Goal: Transaction & Acquisition: Download file/media

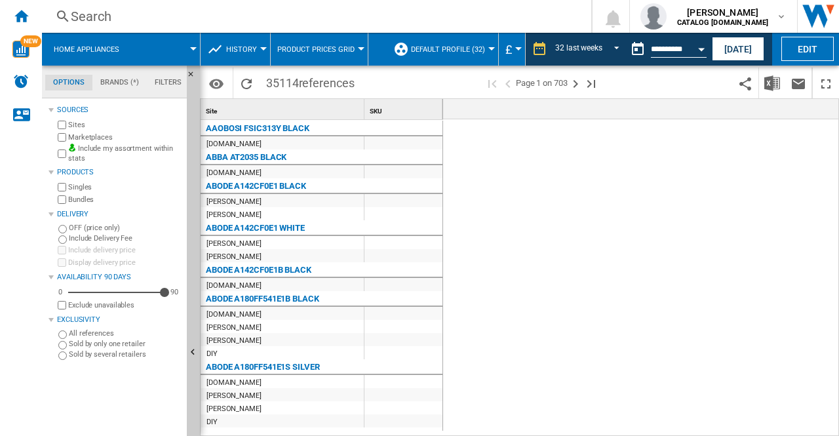
scroll to position [0, 2757]
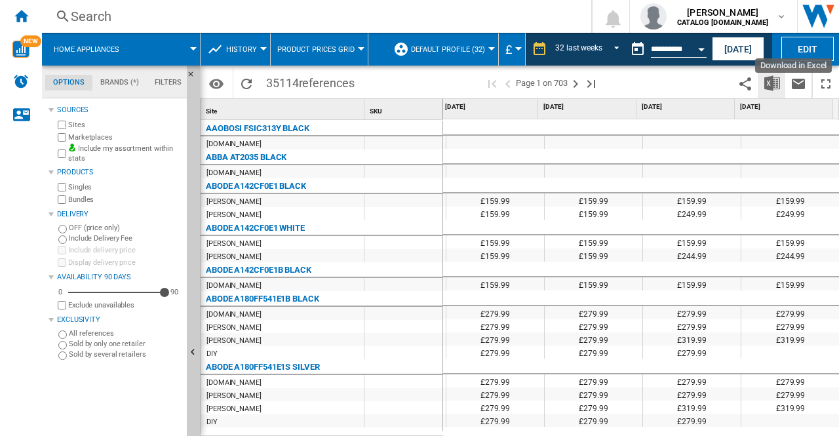
click at [765, 78] on img "Download in Excel" at bounding box center [772, 83] width 16 height 16
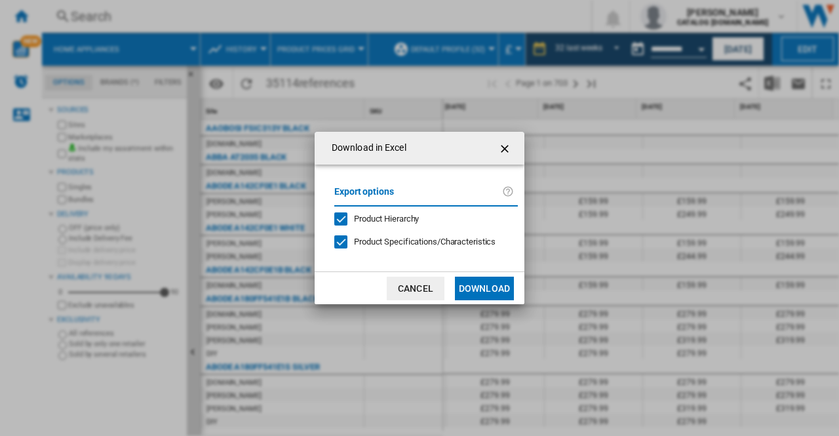
click at [511, 150] on ng-md-icon "getI18NText('BUTTONS.CLOSE_DIALOG')" at bounding box center [506, 149] width 16 height 16
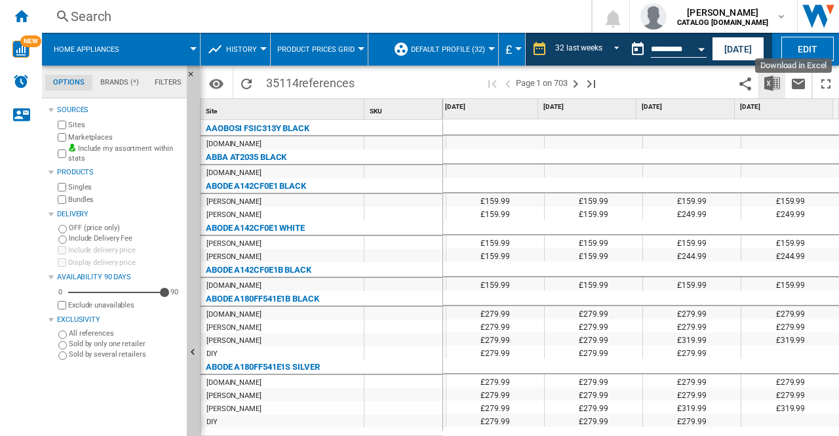
click at [769, 83] on img "Download in Excel" at bounding box center [772, 83] width 16 height 16
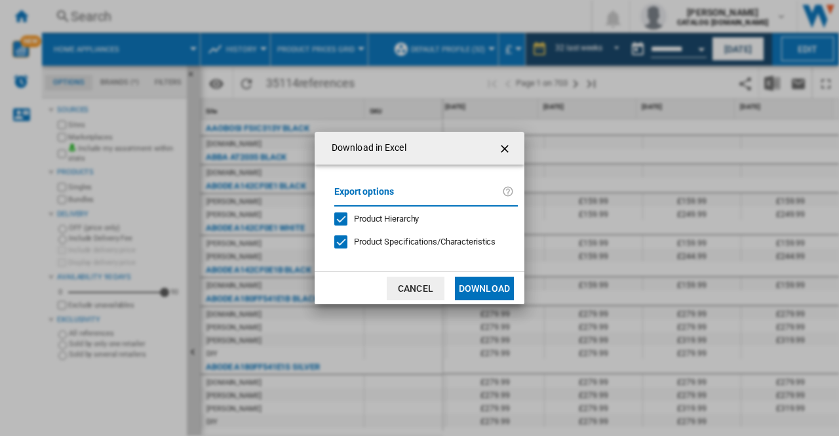
click at [471, 283] on button "Download" at bounding box center [484, 289] width 59 height 24
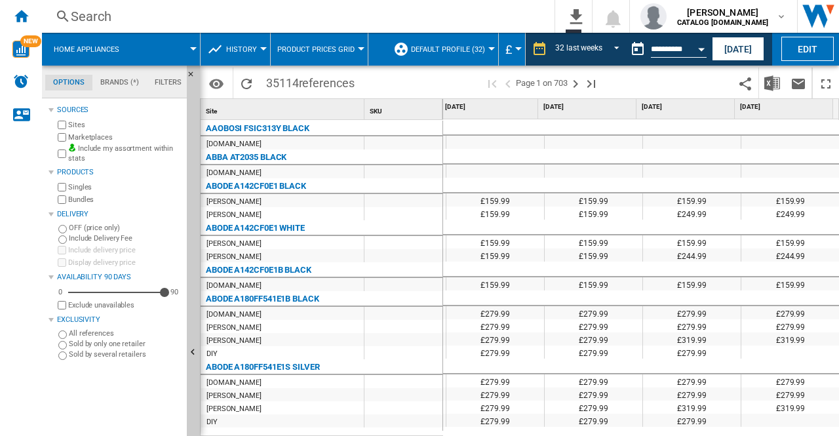
click at [164, 401] on div "Sources Sites Marketplaces Include my assortment within stats Products Singles …" at bounding box center [115, 269] width 133 height 334
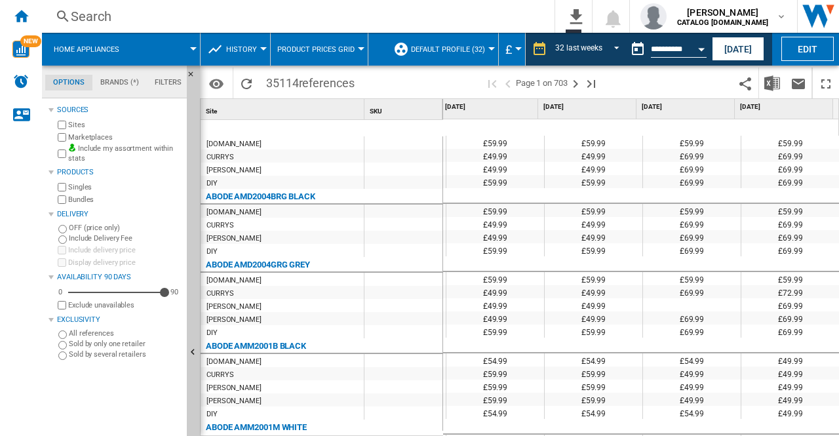
scroll to position [1558, 0]
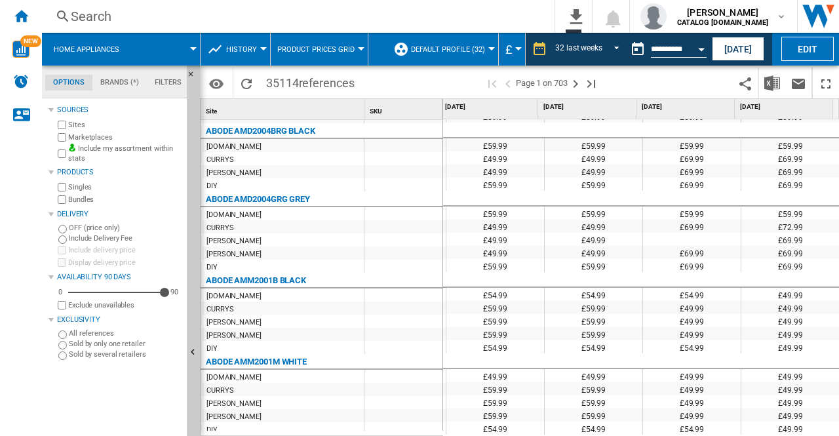
click at [120, 81] on md-tab-item "Brands (*)" at bounding box center [119, 83] width 54 height 16
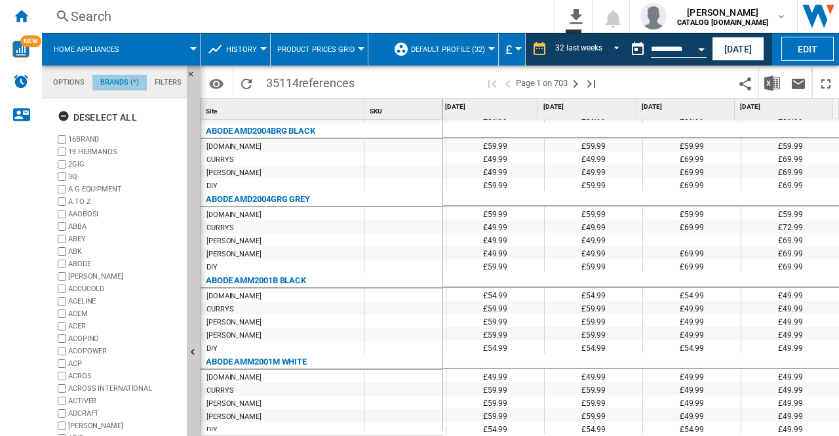
scroll to position [50, 0]
click at [169, 75] on md-tab-item "Filters" at bounding box center [168, 83] width 43 height 16
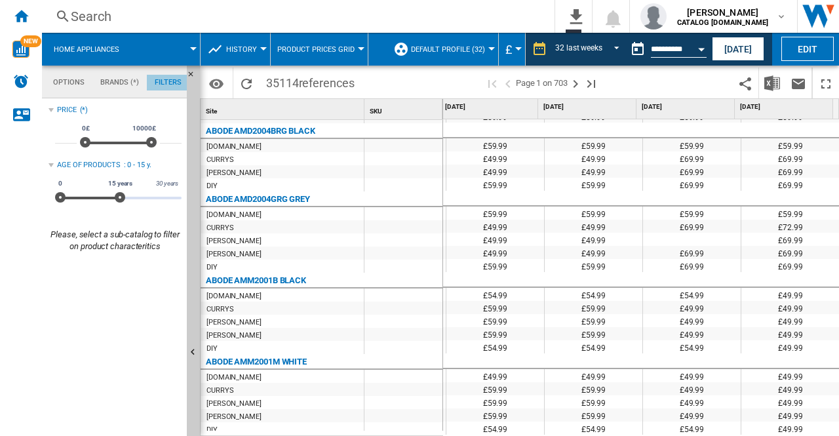
scroll to position [85, 0]
click at [18, 17] on ng-md-icon "Home" at bounding box center [21, 16] width 16 height 16
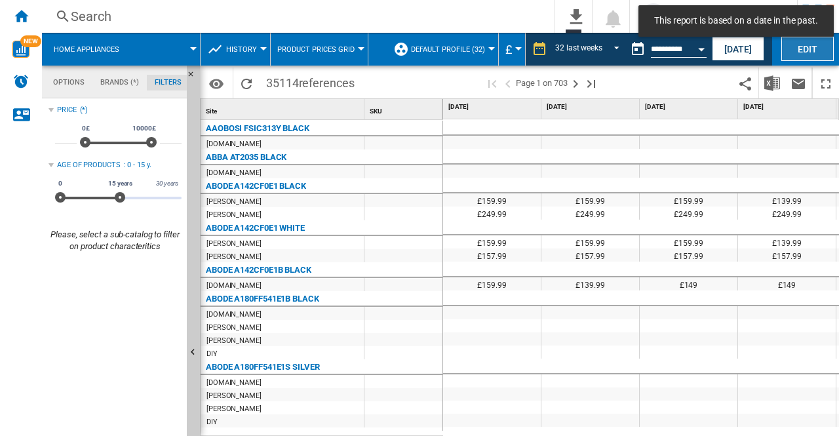
click at [809, 45] on button "Edit" at bounding box center [808, 49] width 52 height 24
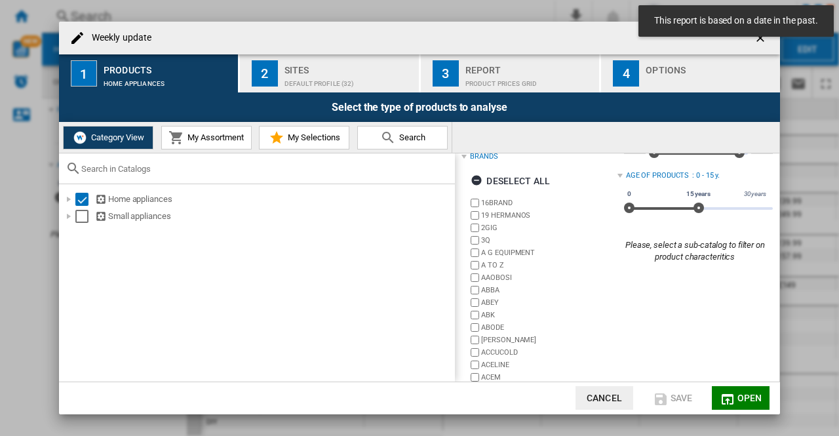
scroll to position [78, 0]
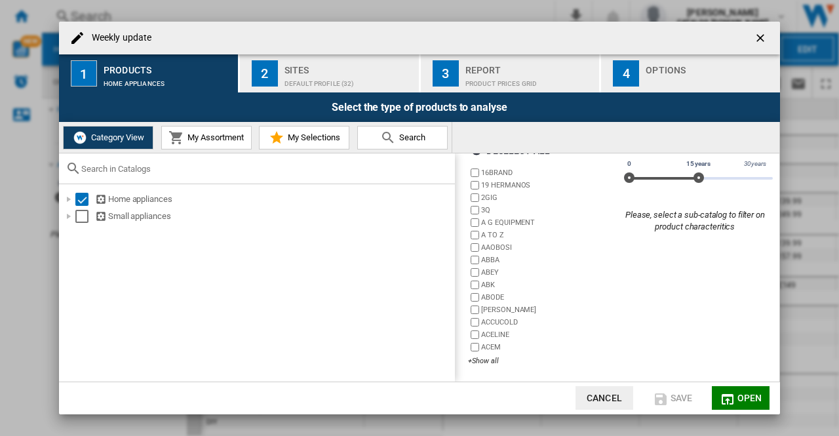
click at [312, 49] on div "Weekly update" at bounding box center [419, 38] width 721 height 33
click at [307, 79] on div "Default profile (32)" at bounding box center [349, 80] width 129 height 14
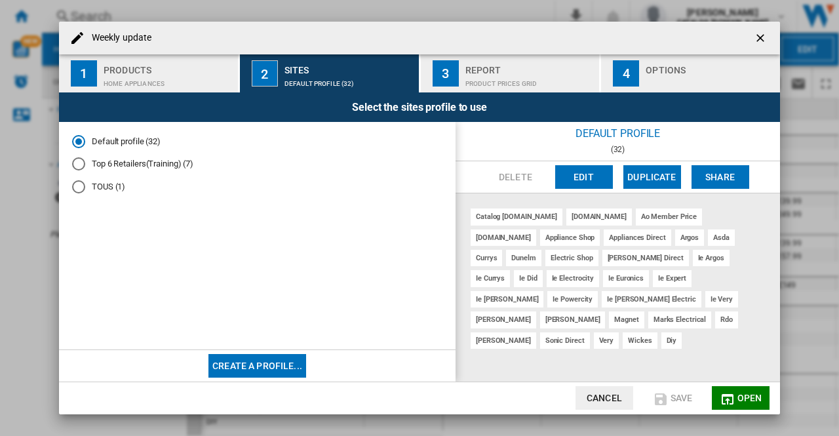
click at [610, 401] on button "Cancel" at bounding box center [605, 398] width 58 height 24
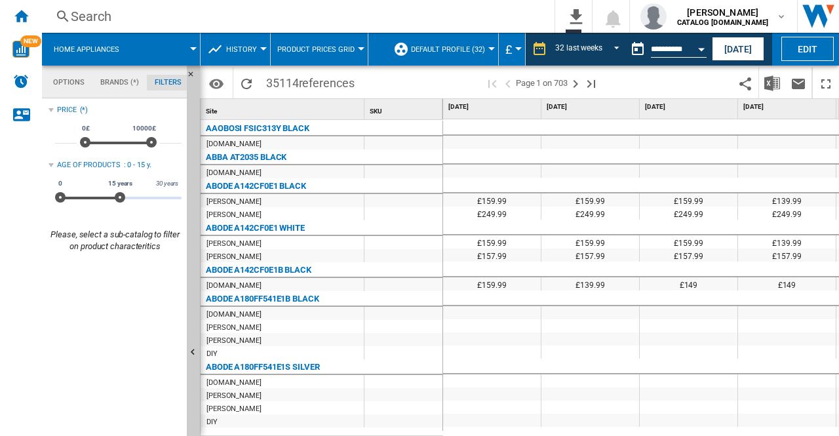
scroll to position [0, 0]
click at [784, 14] on md-icon "button" at bounding box center [781, 16] width 10 height 10
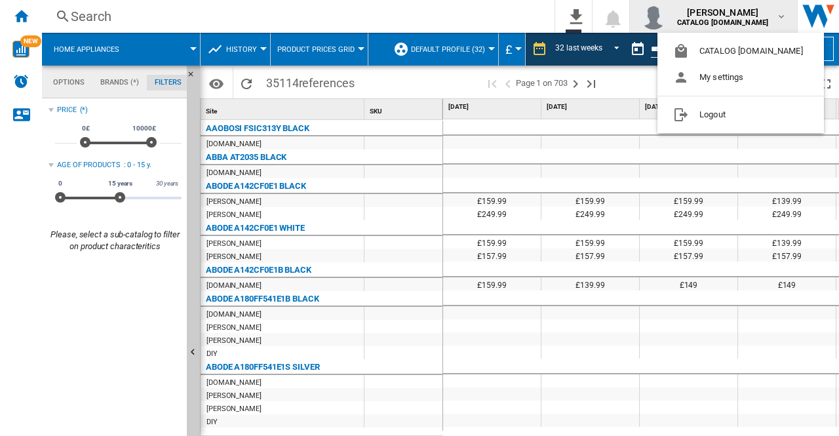
click at [784, 14] on md-backdrop at bounding box center [419, 218] width 839 height 436
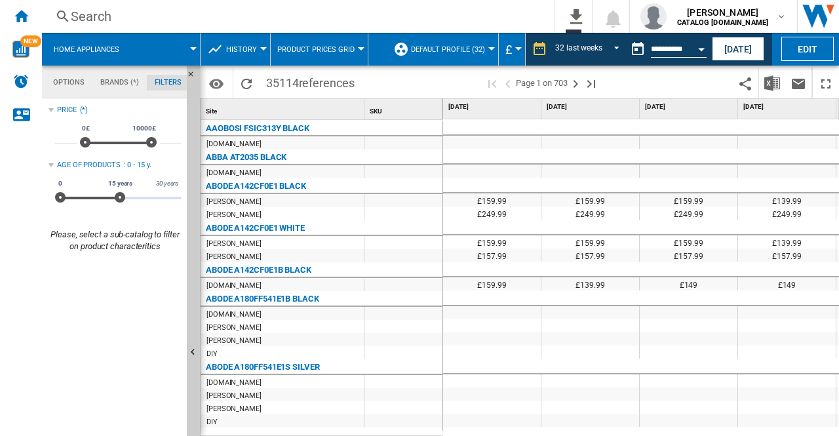
click at [50, 77] on md-tab-item "Options" at bounding box center [68, 83] width 47 height 16
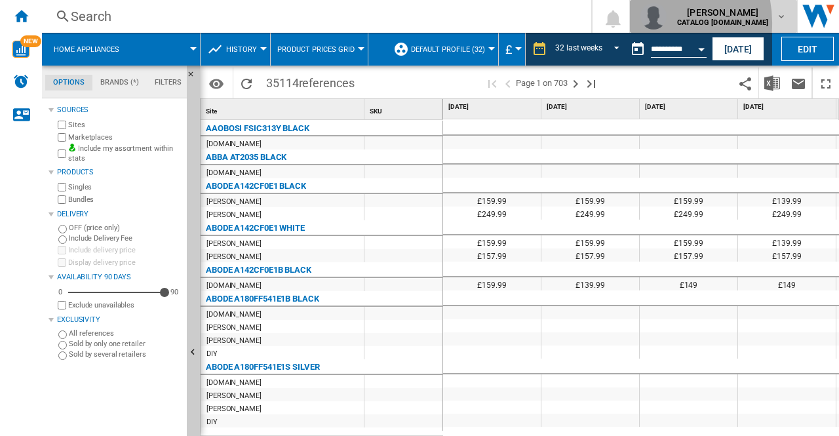
click at [667, 23] on img "button" at bounding box center [654, 16] width 26 height 26
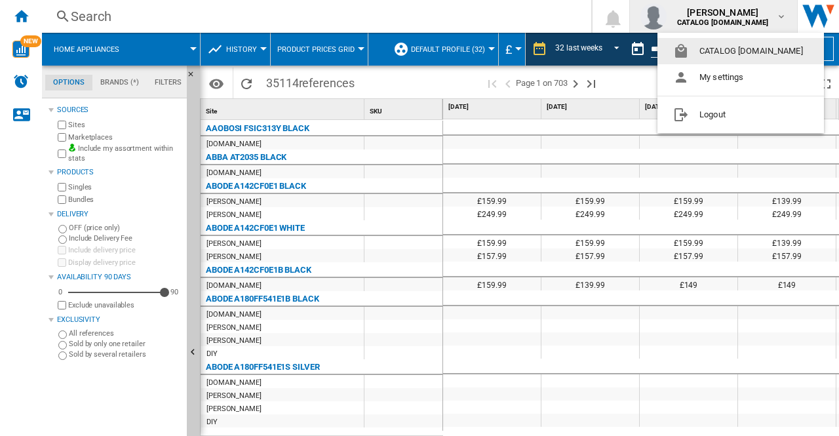
click at [781, 19] on md-backdrop at bounding box center [419, 218] width 839 height 436
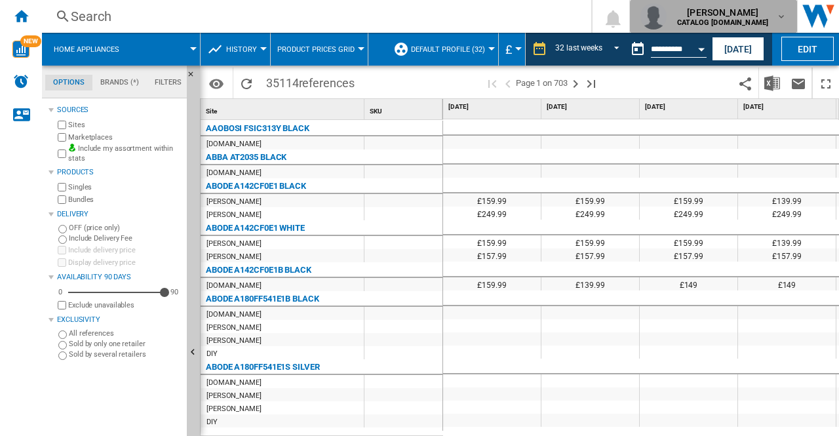
click at [781, 19] on md-icon "button" at bounding box center [781, 16] width 10 height 10
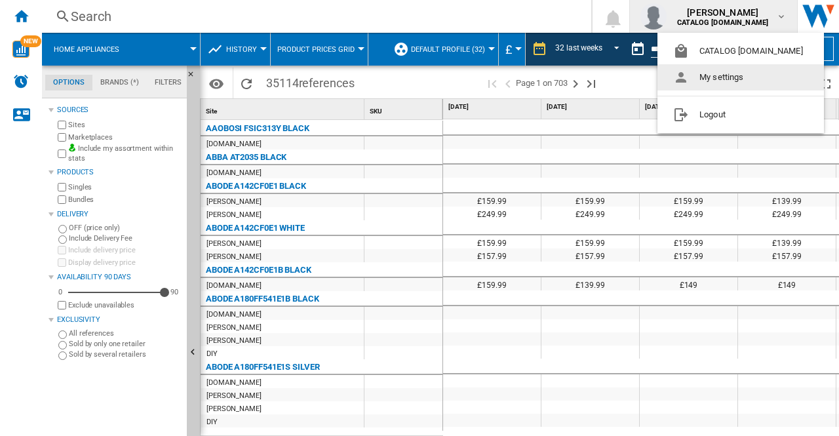
click at [723, 85] on button "My settings" at bounding box center [741, 77] width 167 height 26
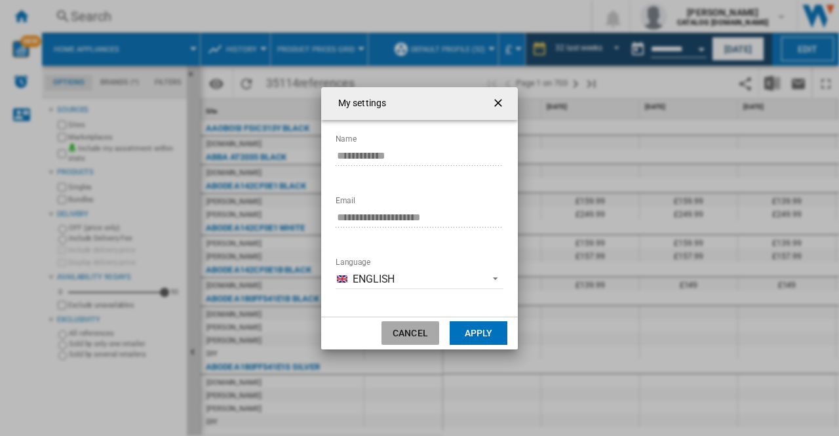
click at [418, 332] on button "Cancel" at bounding box center [411, 333] width 58 height 24
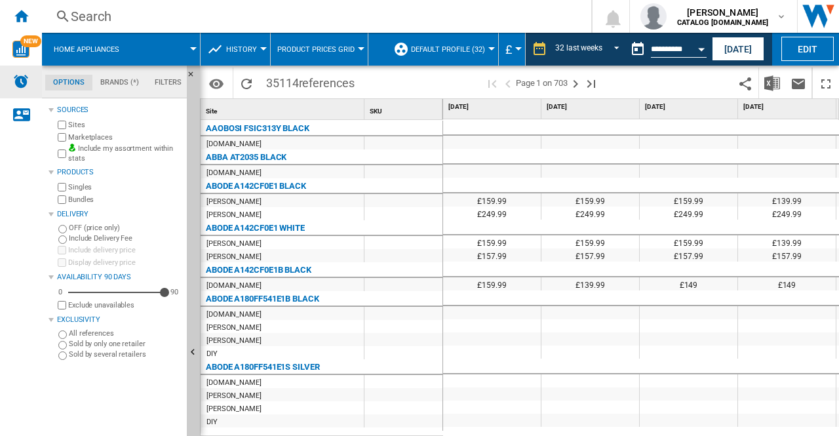
click at [5, 87] on div "Alerts" at bounding box center [21, 82] width 42 height 33
click at [9, 20] on div "Home" at bounding box center [21, 16] width 42 height 33
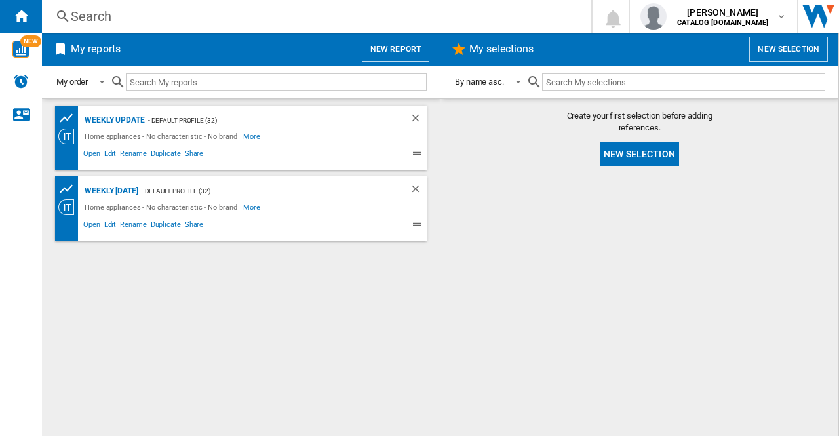
click at [808, 248] on div at bounding box center [640, 303] width 372 height 252
click at [7, 49] on div "NEW" at bounding box center [21, 49] width 42 height 17
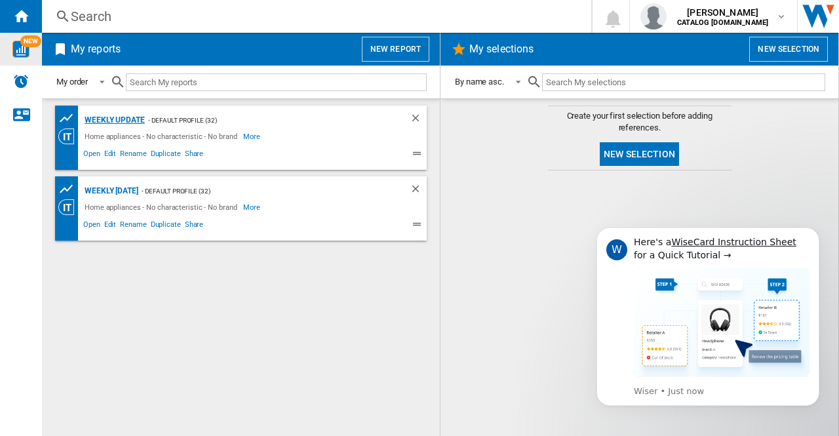
click at [106, 116] on div "Weekly update" at bounding box center [113, 120] width 64 height 16
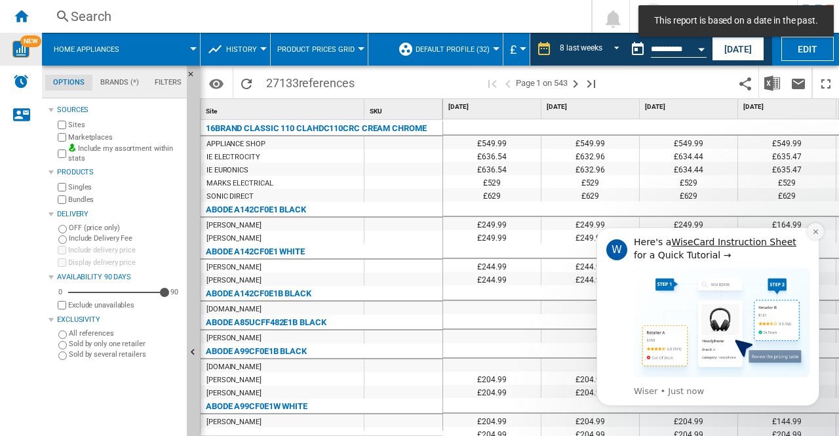
click at [812, 230] on icon "Dismiss notification" at bounding box center [815, 231] width 7 height 7
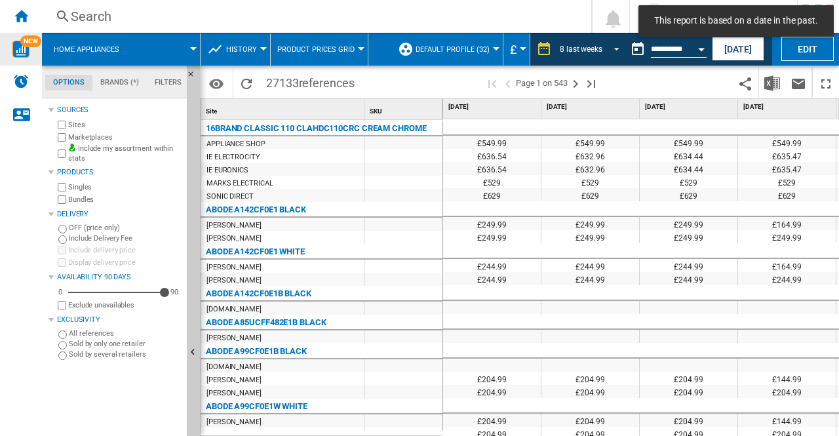
click at [615, 52] on span "REPORTS.WIZARD.STEPS.REPORT.STEPS.REPORT_OPTIONS.PERIOD: 8 last weeks" at bounding box center [613, 48] width 16 height 12
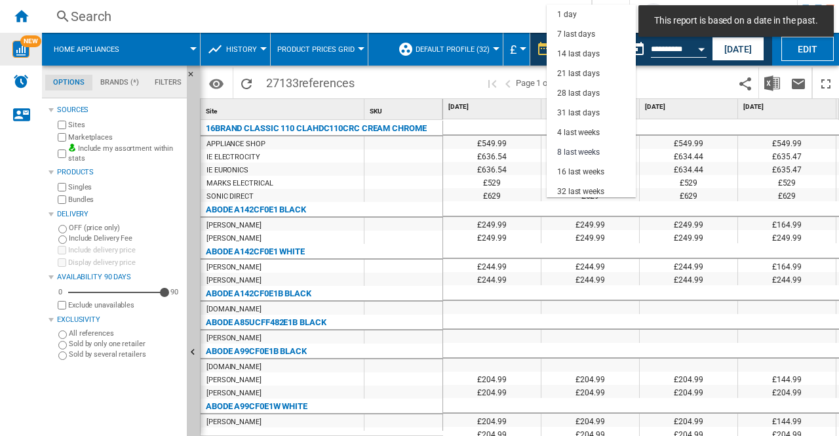
scroll to position [83, 0]
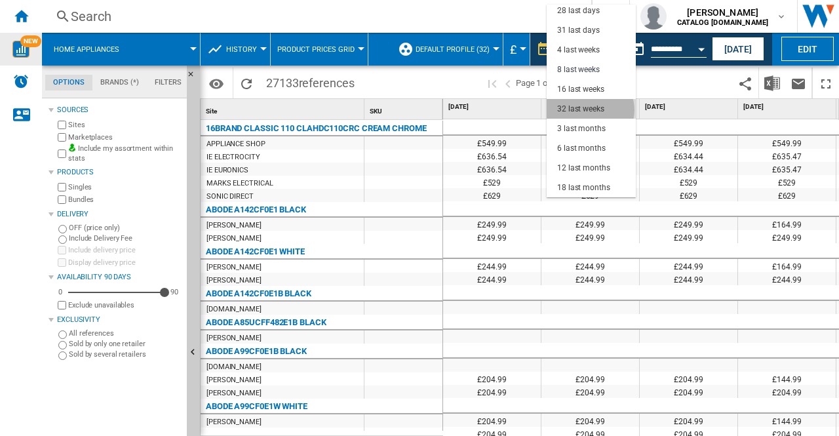
click at [590, 110] on div "32 last weeks" at bounding box center [580, 109] width 47 height 11
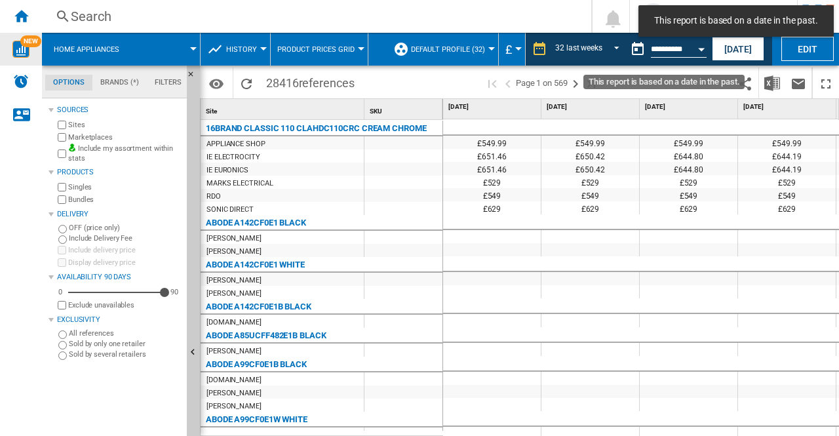
click at [702, 49] on div "Open calendar" at bounding box center [701, 49] width 7 height 3
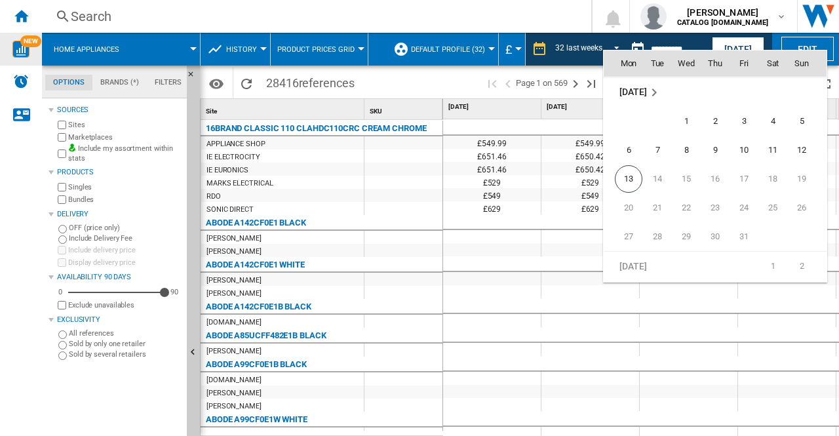
scroll to position [6256, 0]
click at [738, 148] on span "10" at bounding box center [744, 148] width 26 height 26
type input "**********"
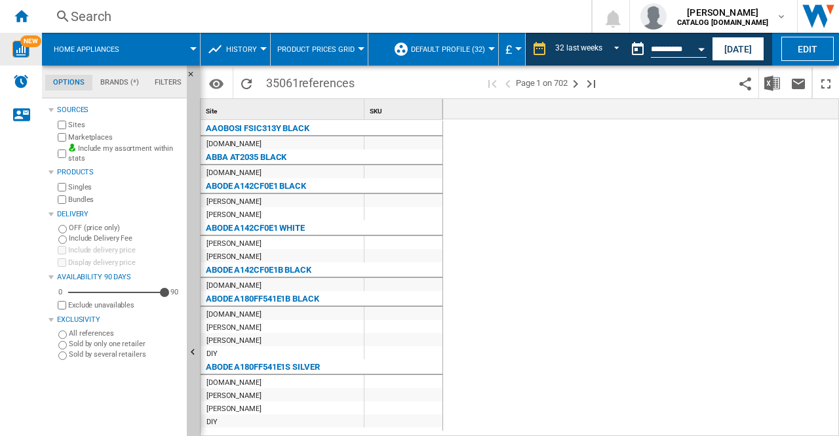
scroll to position [0, 2855]
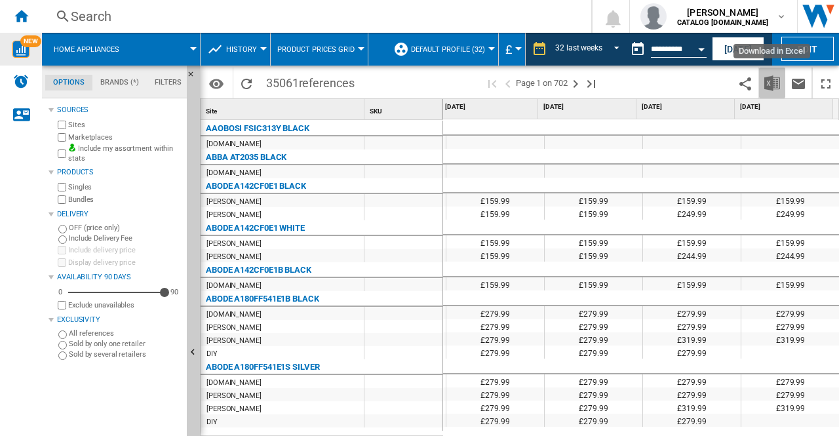
click at [770, 82] on img "Download in Excel" at bounding box center [772, 83] width 16 height 16
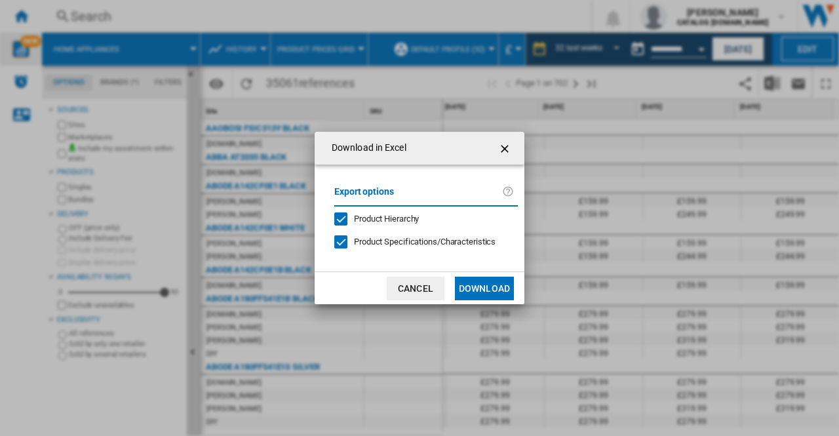
click at [500, 289] on button "Download" at bounding box center [484, 289] width 59 height 24
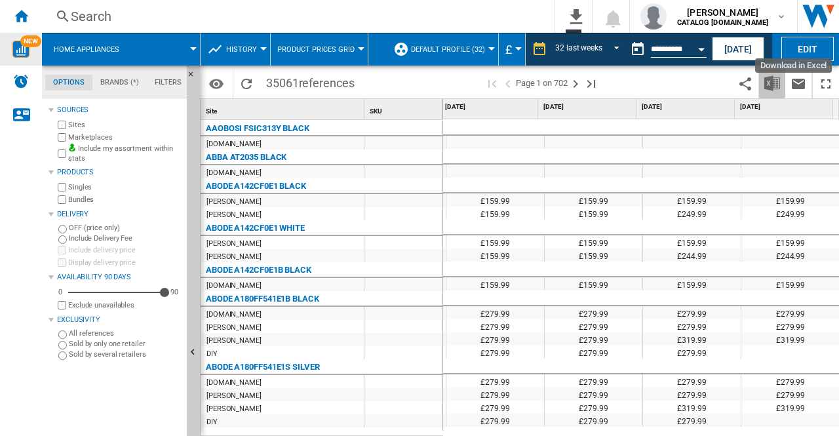
click at [780, 92] on button "Download in Excel" at bounding box center [772, 83] width 26 height 31
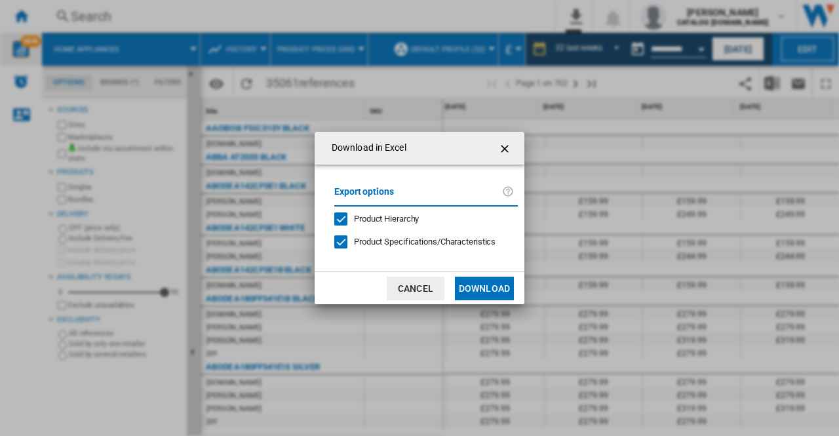
click at [495, 151] on button "{{::getI18NText('REPORTS.ACTION_BAR.EXCEL')}} {{::getI18NText('REPORTS.EXPORT.T…" at bounding box center [506, 148] width 26 height 26
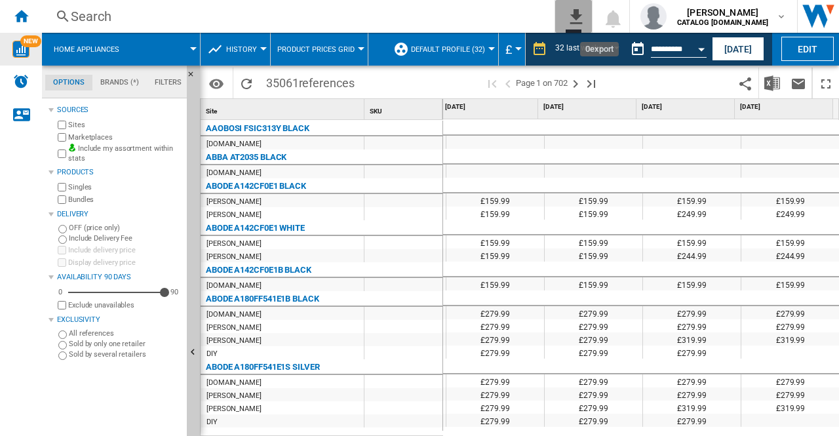
click at [592, 24] on button "0\a export" at bounding box center [573, 16] width 37 height 33
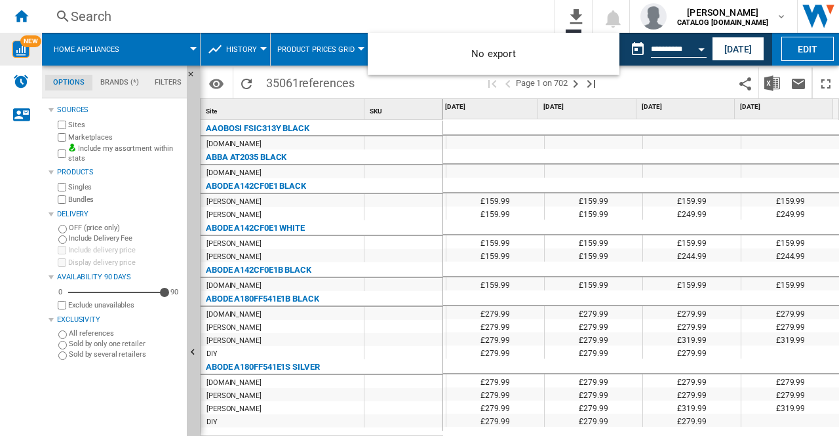
click at [601, 12] on md-backdrop at bounding box center [419, 218] width 839 height 436
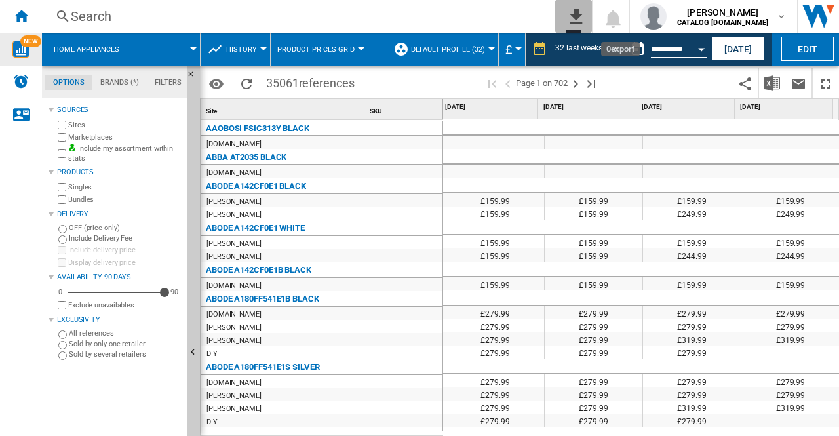
click at [582, 12] on ng-md-icon "0\a export" at bounding box center [574, 15] width 16 height 16
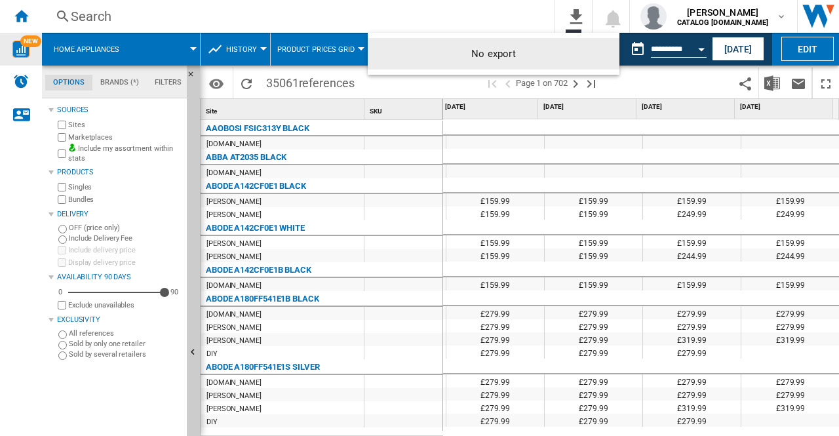
click at [601, 12] on md-backdrop at bounding box center [419, 218] width 839 height 436
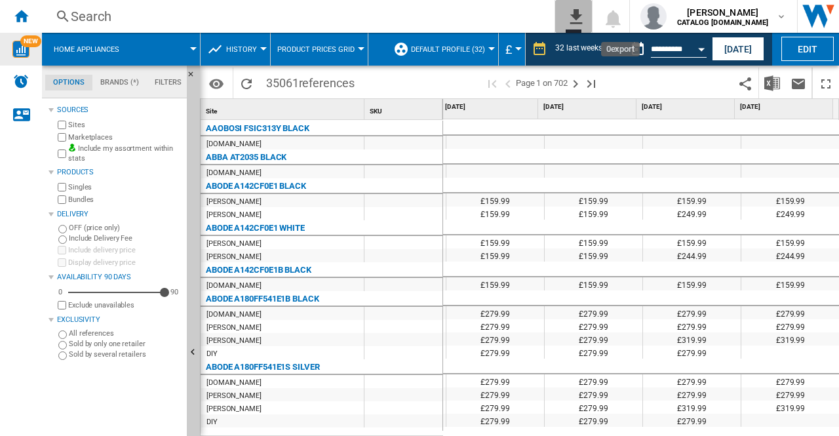
click at [582, 12] on ng-md-icon "0\a export" at bounding box center [574, 15] width 16 height 16
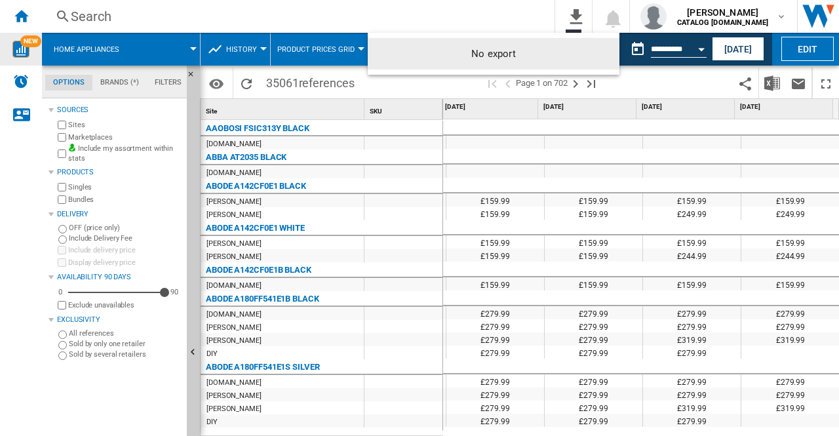
click at [601, 12] on md-backdrop at bounding box center [419, 218] width 839 height 436
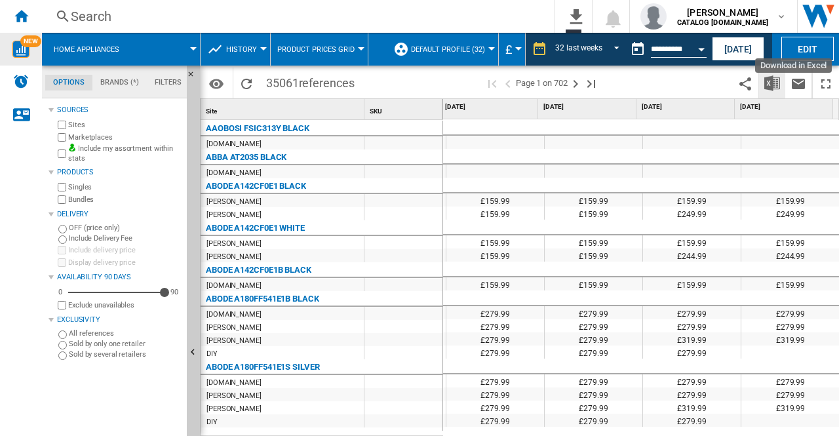
click at [780, 89] on img "Download in Excel" at bounding box center [772, 83] width 16 height 16
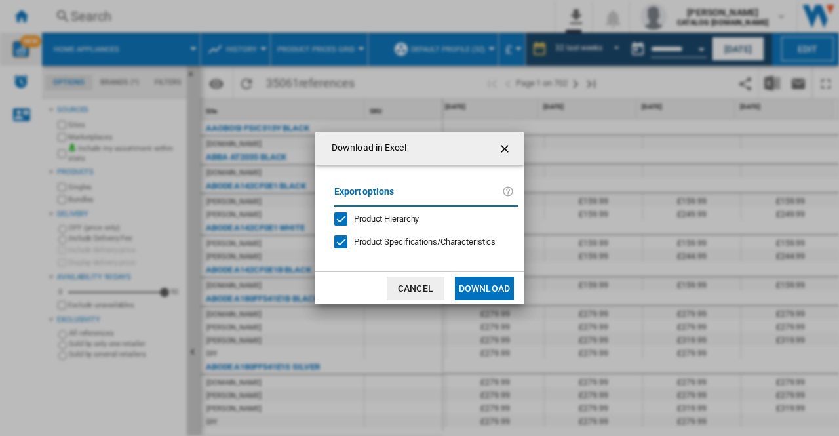
click at [337, 247] on div "{{::getI18NText('REPORTS.ACTION_BAR.EXCEL')}} {{::getI18NText('REPORTS.EXPORT.T…" at bounding box center [340, 241] width 13 height 13
click at [490, 300] on button "Download" at bounding box center [484, 289] width 59 height 24
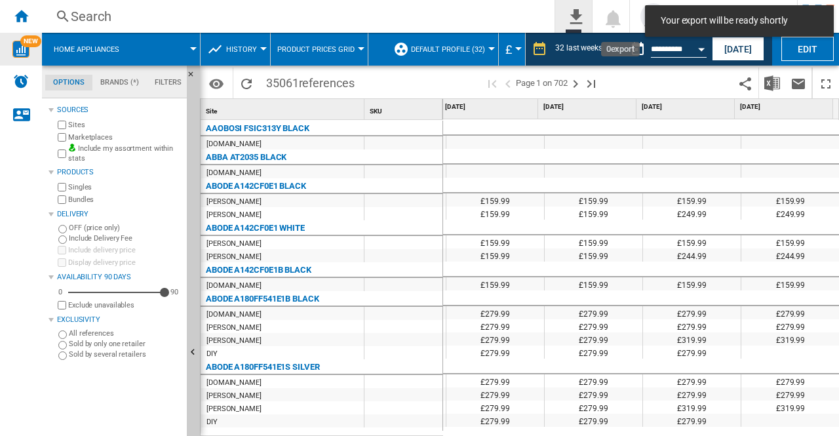
click at [582, 20] on ng-md-icon "0\a export" at bounding box center [574, 15] width 16 height 16
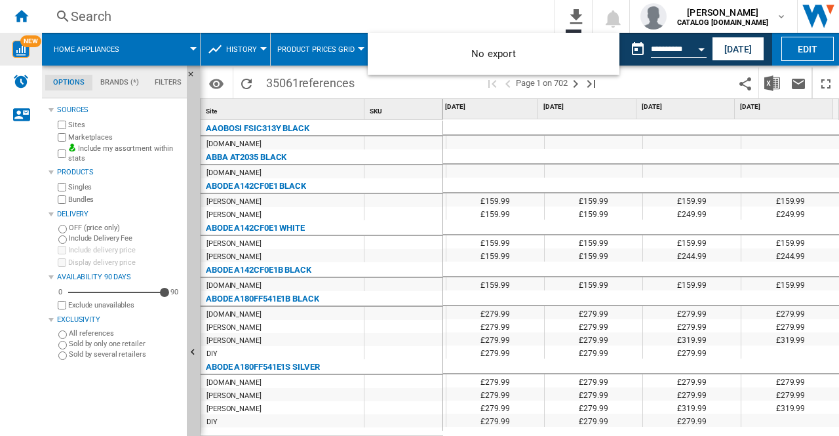
click at [773, 81] on md-backdrop at bounding box center [419, 218] width 839 height 436
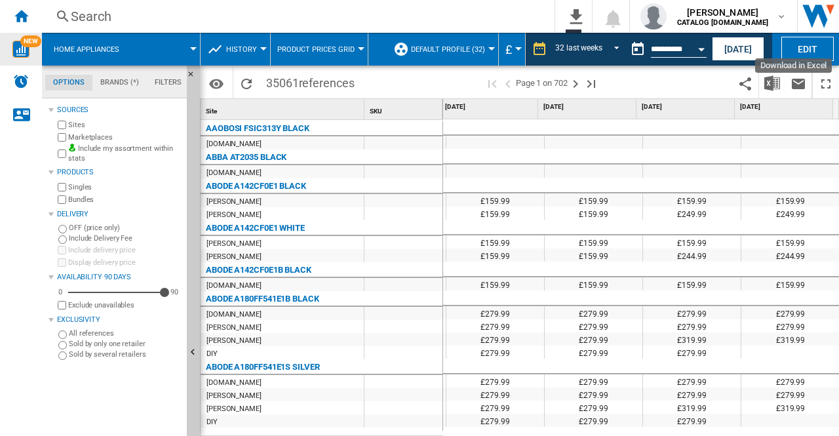
click at [773, 81] on img "Download in Excel" at bounding box center [772, 83] width 16 height 16
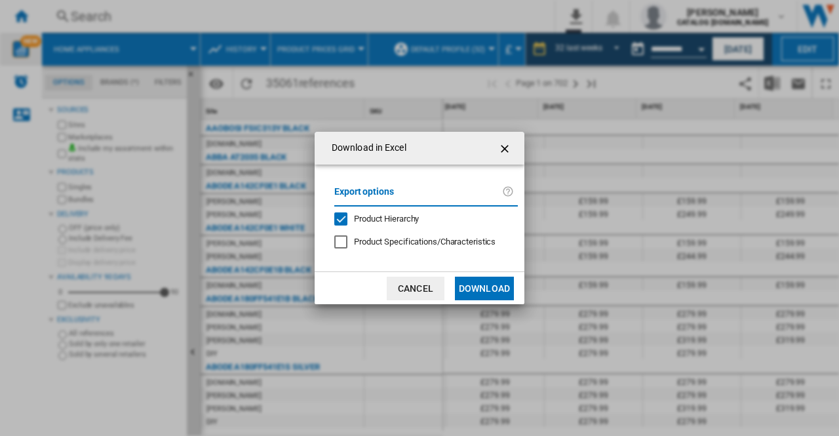
click at [341, 245] on div "{{::getI18NText('REPORTS.ACTION_BAR.EXCEL')}} {{::getI18NText('REPORTS.EXPORT.T…" at bounding box center [340, 241] width 13 height 13
click at [496, 288] on button "Download" at bounding box center [484, 289] width 59 height 24
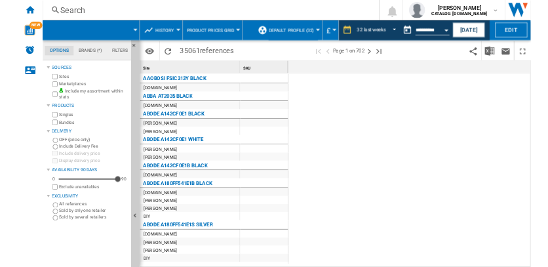
scroll to position [0, 2855]
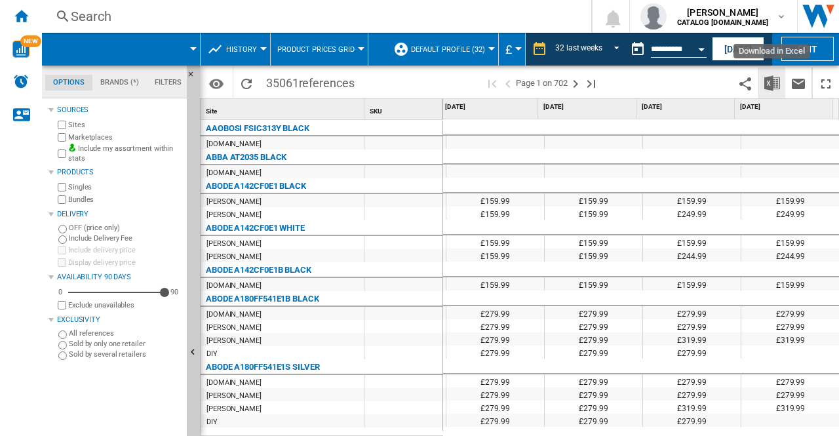
click at [773, 83] on img "Download in Excel" at bounding box center [772, 83] width 16 height 16
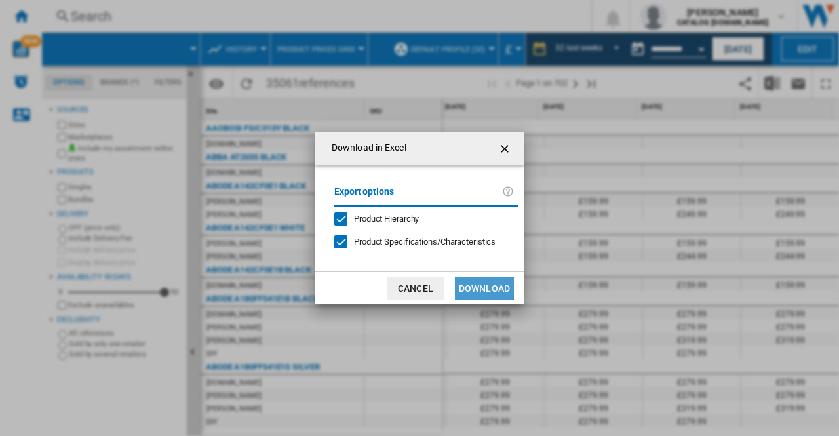
click at [483, 285] on button "Download" at bounding box center [484, 289] width 59 height 24
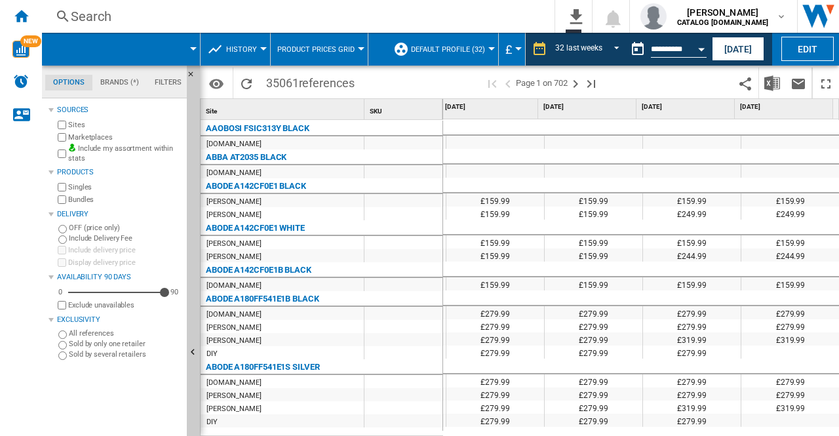
click at [429, 9] on div "Search" at bounding box center [296, 16] width 450 height 18
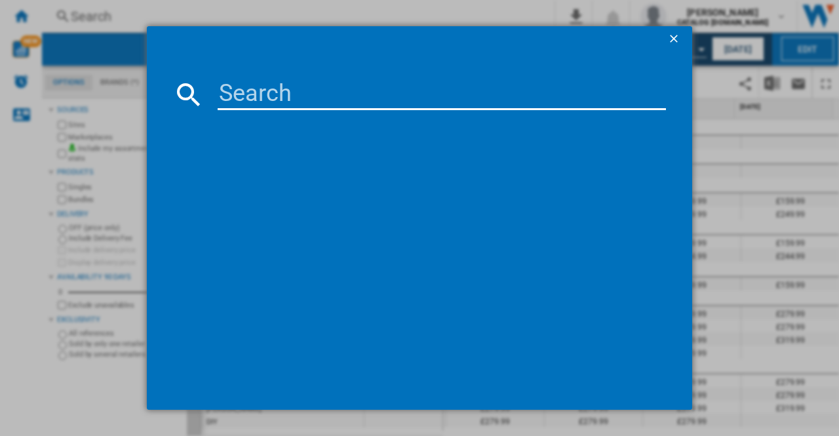
click at [677, 35] on ng-md-icon "getI18NText('BUTTONS.CLOSE_DIALOG')" at bounding box center [675, 40] width 16 height 16
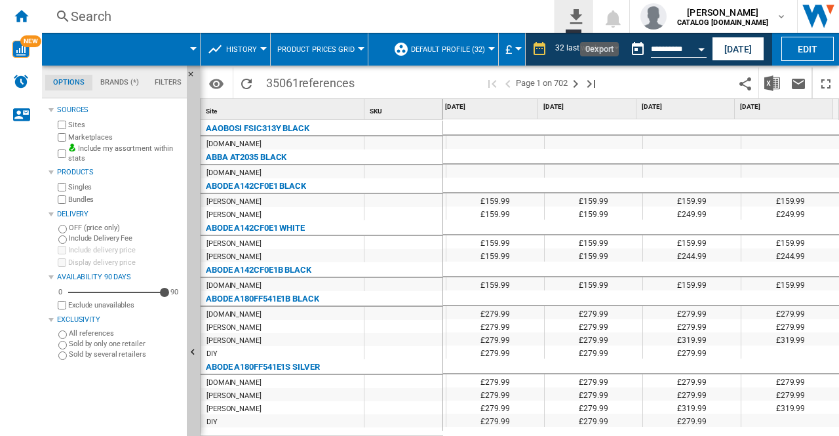
click at [582, 9] on ng-md-icon "0\a export" at bounding box center [574, 15] width 16 height 16
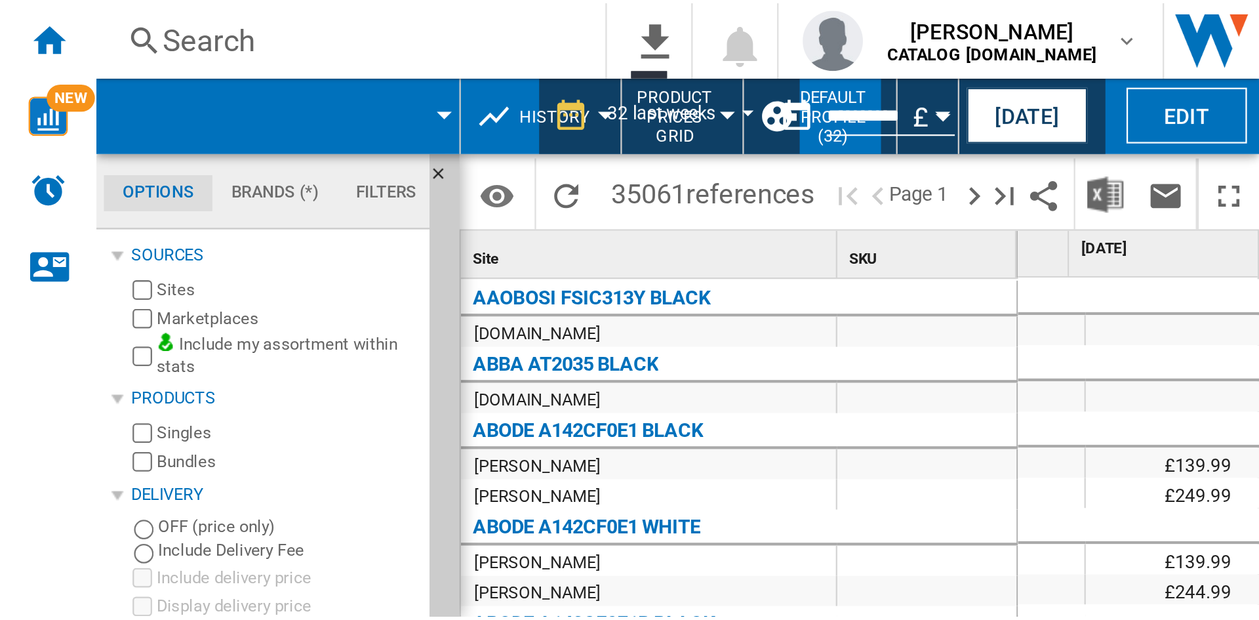
scroll to position [0, 2436]
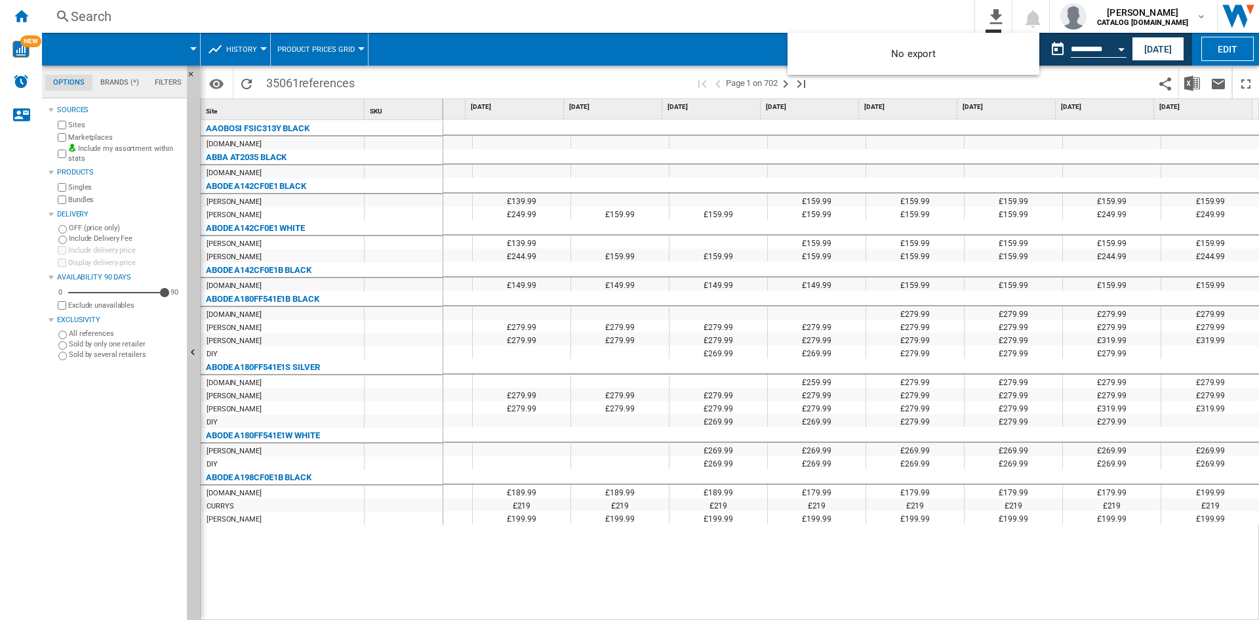
click at [839, 20] on md-backdrop at bounding box center [629, 310] width 1259 height 620
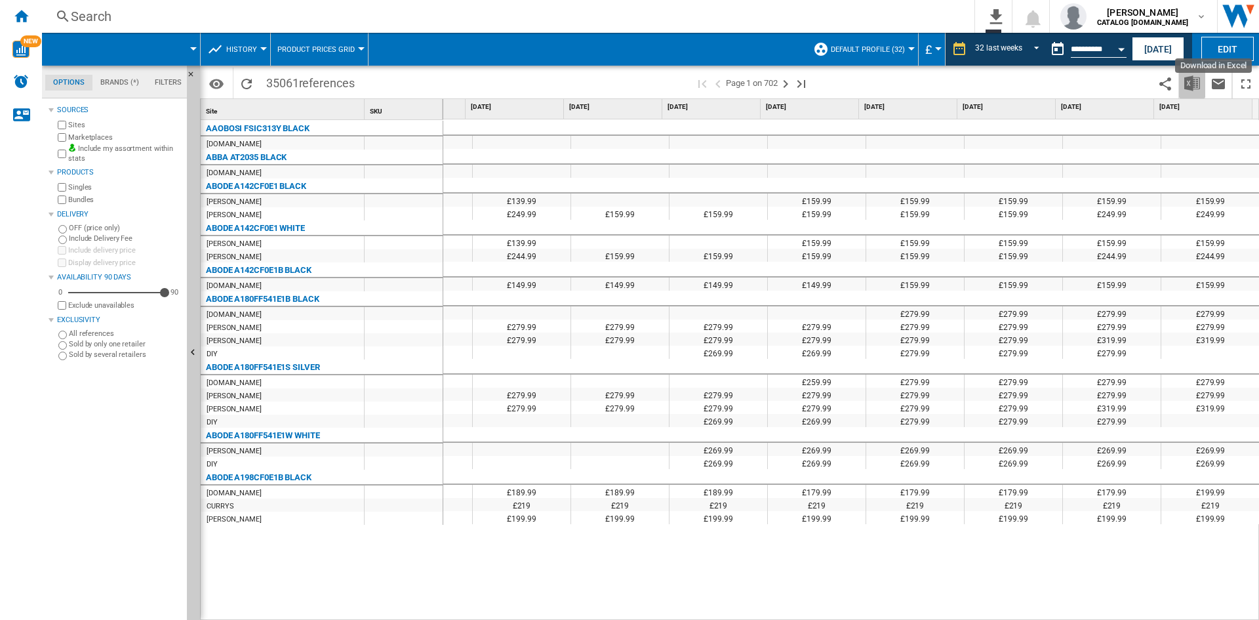
click at [839, 84] on img "Download in Excel" at bounding box center [1192, 83] width 16 height 16
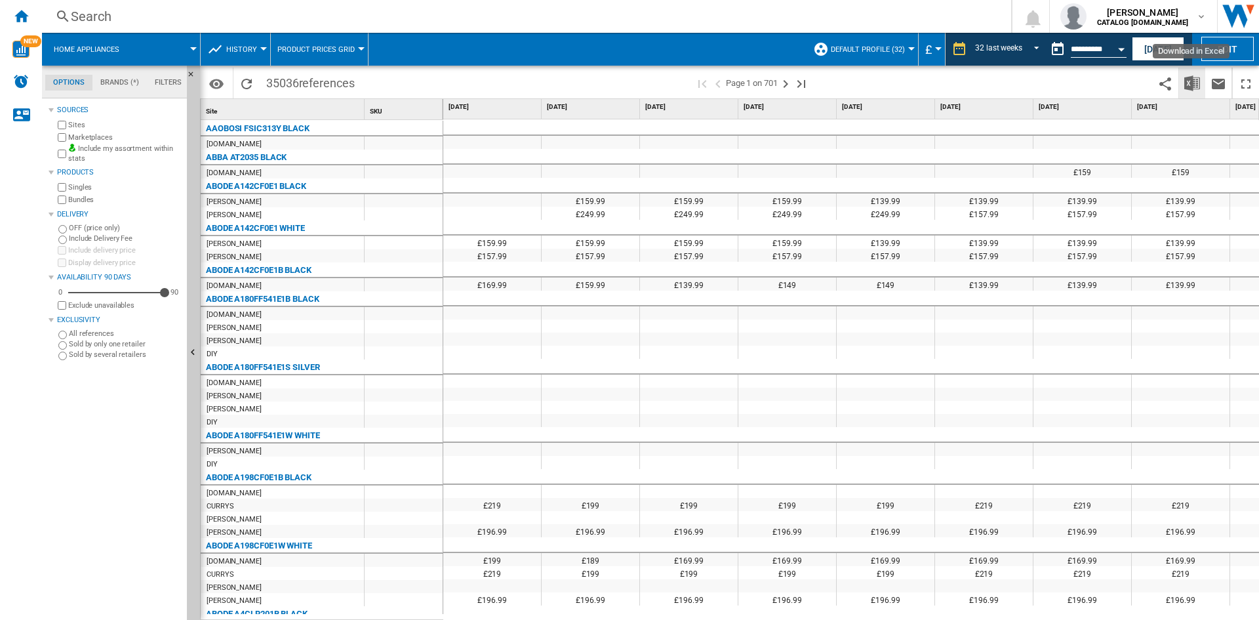
click at [1195, 77] on img "Download in Excel" at bounding box center [1192, 83] width 16 height 16
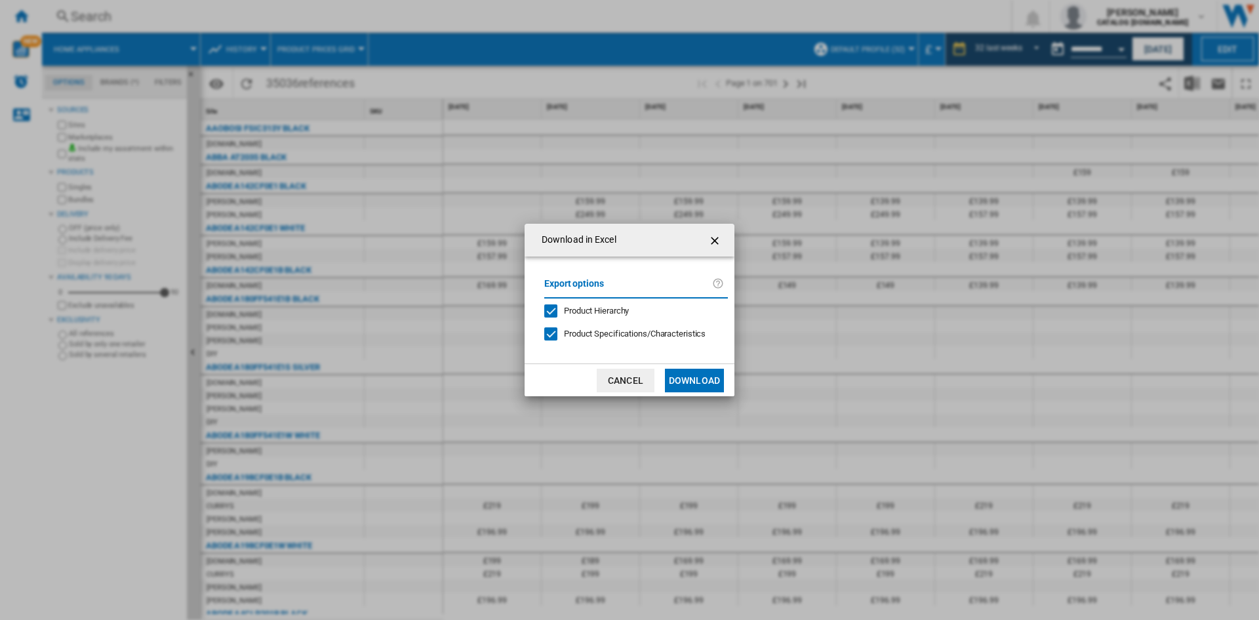
click at [553, 340] on div at bounding box center [550, 333] width 13 height 13
click at [691, 378] on button "Download" at bounding box center [694, 380] width 59 height 24
